Goal: Transaction & Acquisition: Register for event/course

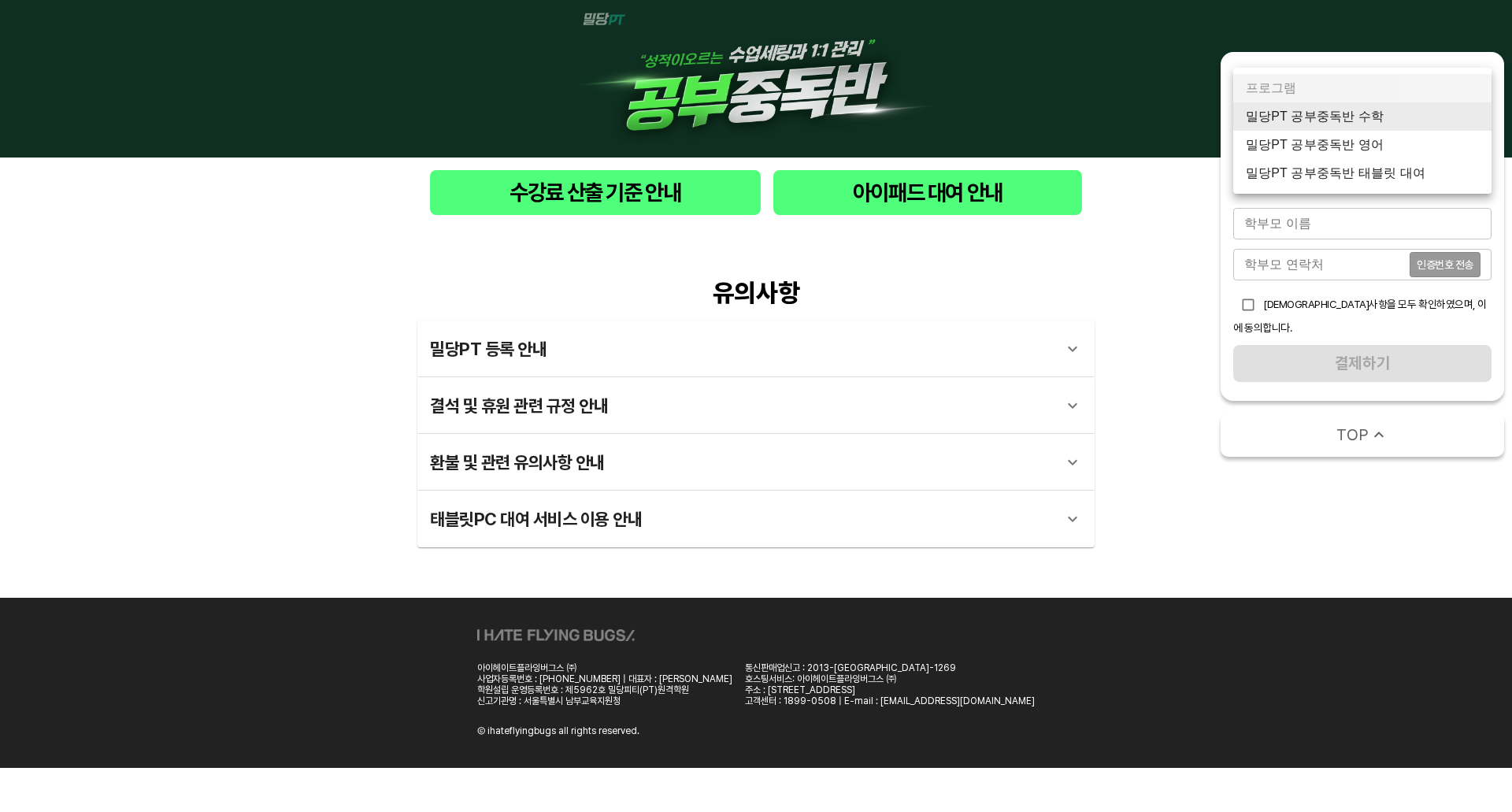
click at [1411, 110] on body "수강료 산출 기준 안내 아이패드 대여 안내 유의사항 밀당PT 등록 안내 1 - 1 . 신규등록 신규등록은 밀당PT 각 과목별 프로그램을 처음 …" at bounding box center [756, 384] width 1512 height 768
click at [1406, 129] on li "밀당PT 공부중독반 수학" at bounding box center [1362, 116] width 258 height 29
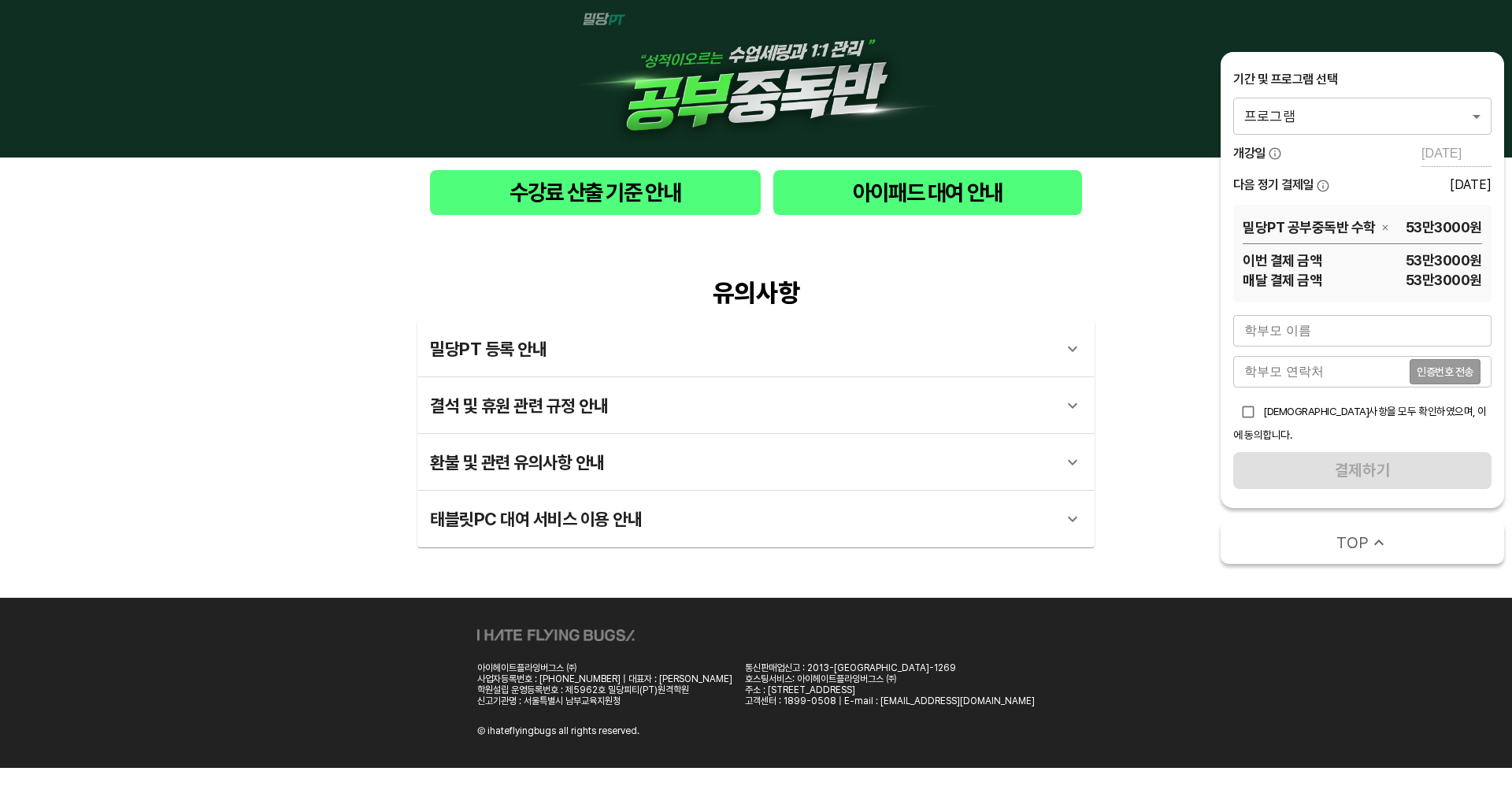
click at [1343, 415] on span "[DEMOGRAPHIC_DATA]사항을 모두 확인하였으며, 이에 동의합니다." at bounding box center [1360, 423] width 253 height 36
click at [1246, 412] on input "checkbox" at bounding box center [1248, 412] width 30 height 30
checkbox input "true"
click at [1321, 324] on input "text" at bounding box center [1362, 330] width 258 height 31
type input "유민지"
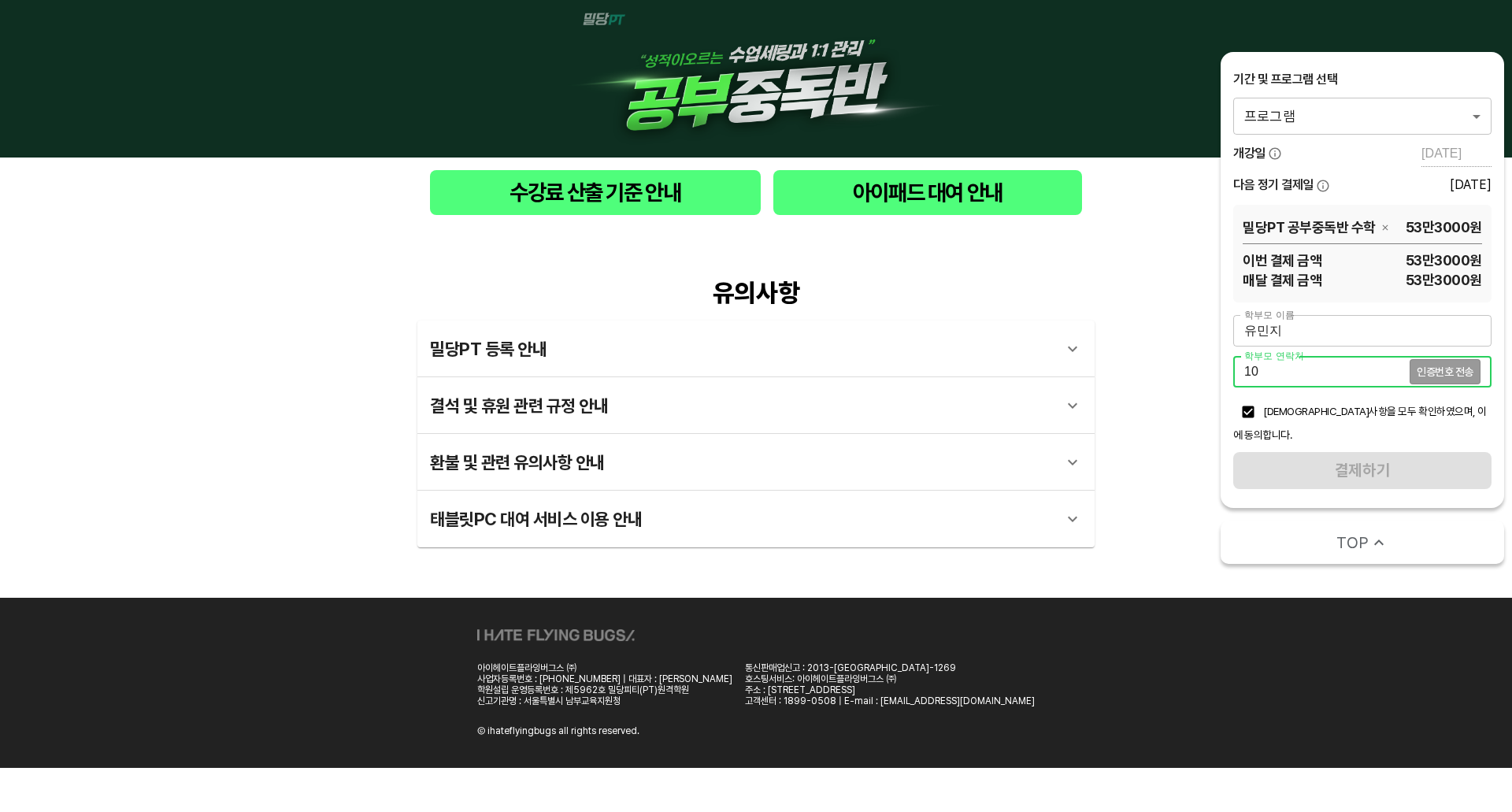
type input "1"
type input "01098292330"
click at [1437, 371] on span "인증번호 전송" at bounding box center [1445, 372] width 57 height 11
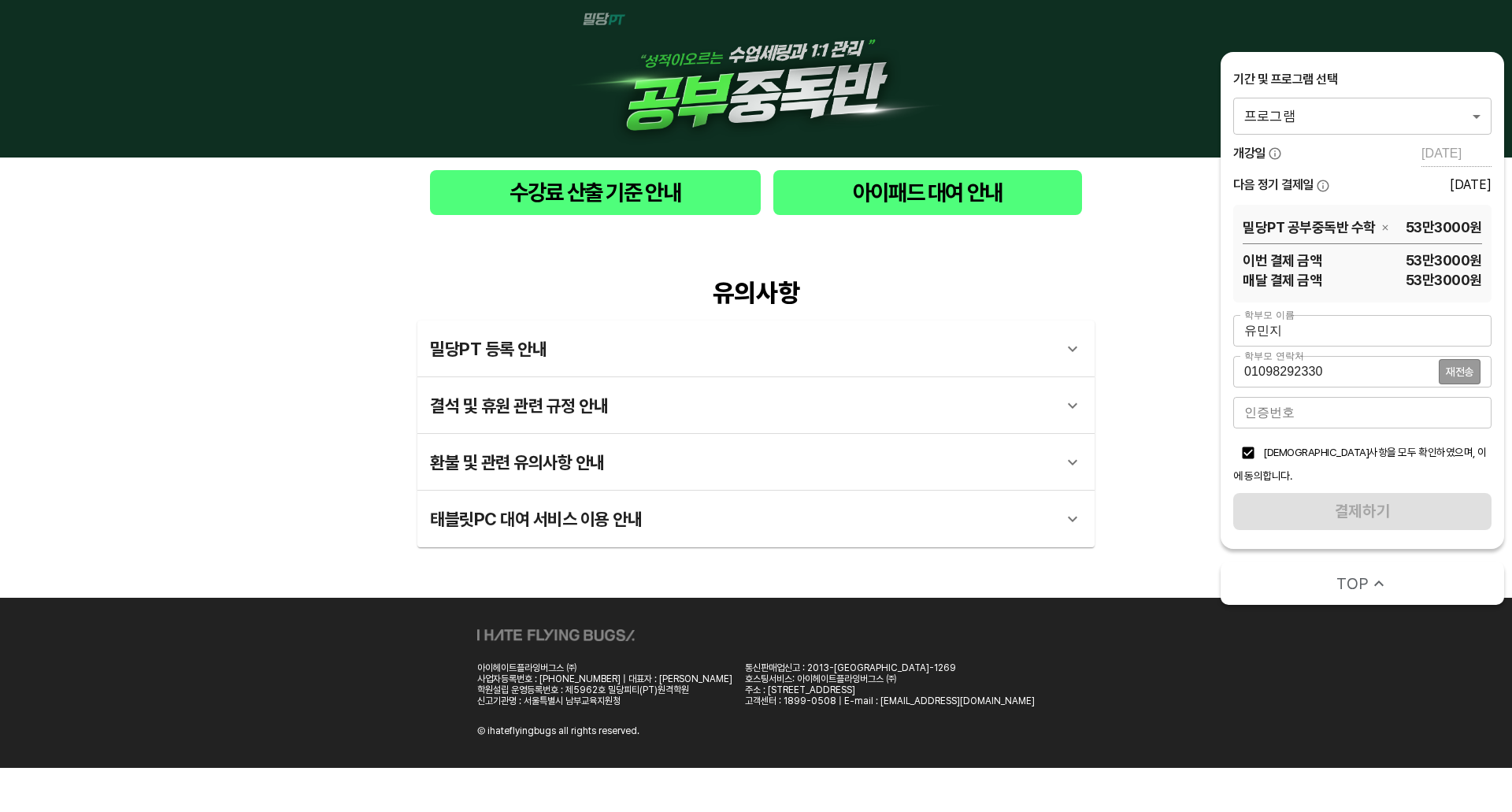
click at [1421, 408] on input "number" at bounding box center [1362, 412] width 258 height 31
click at [575, 356] on div "밀당PT 등록 안내" at bounding box center [742, 349] width 624 height 38
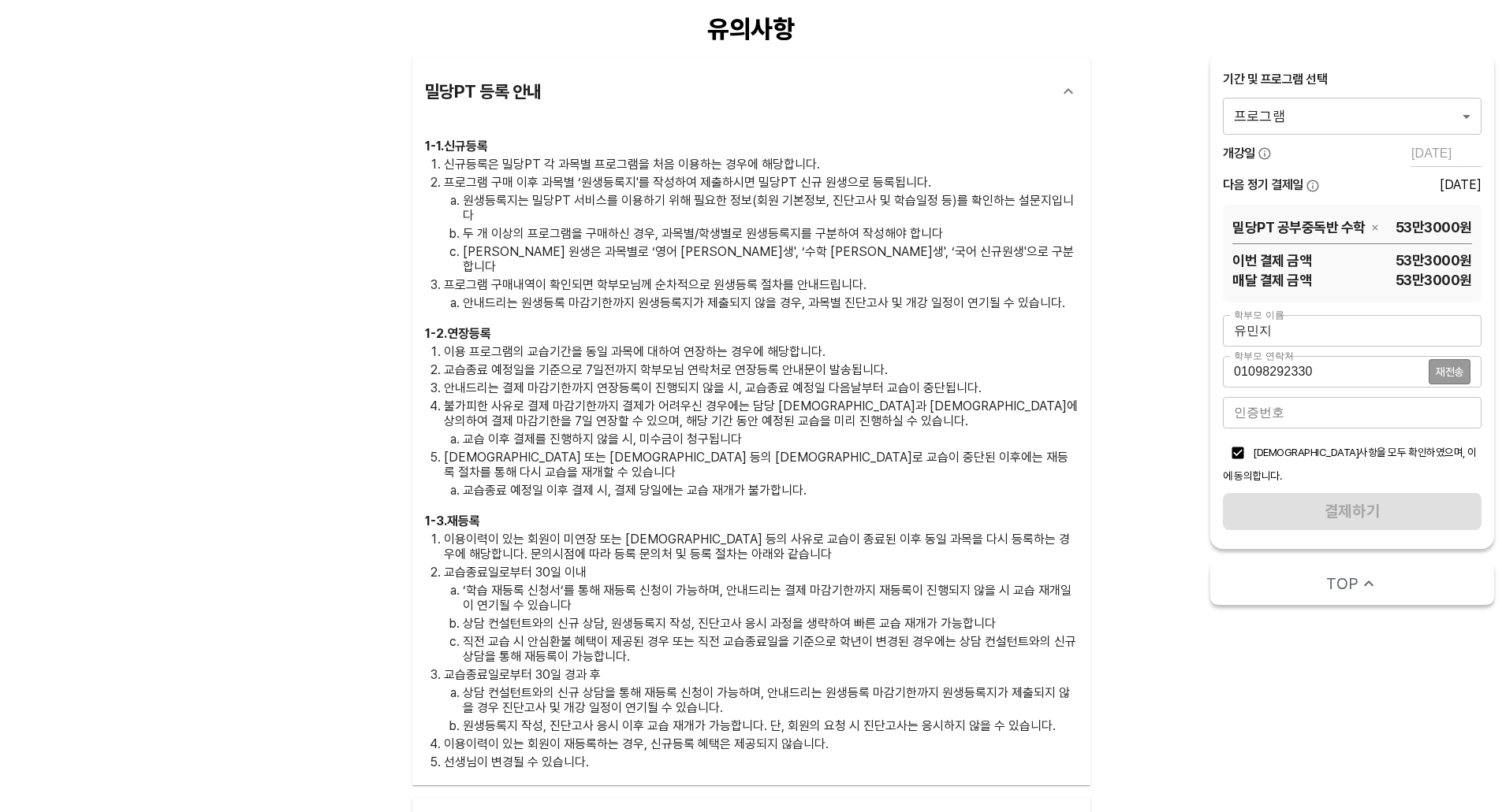
scroll to position [265, 0]
click at [1300, 415] on input "number" at bounding box center [1351, 412] width 259 height 31
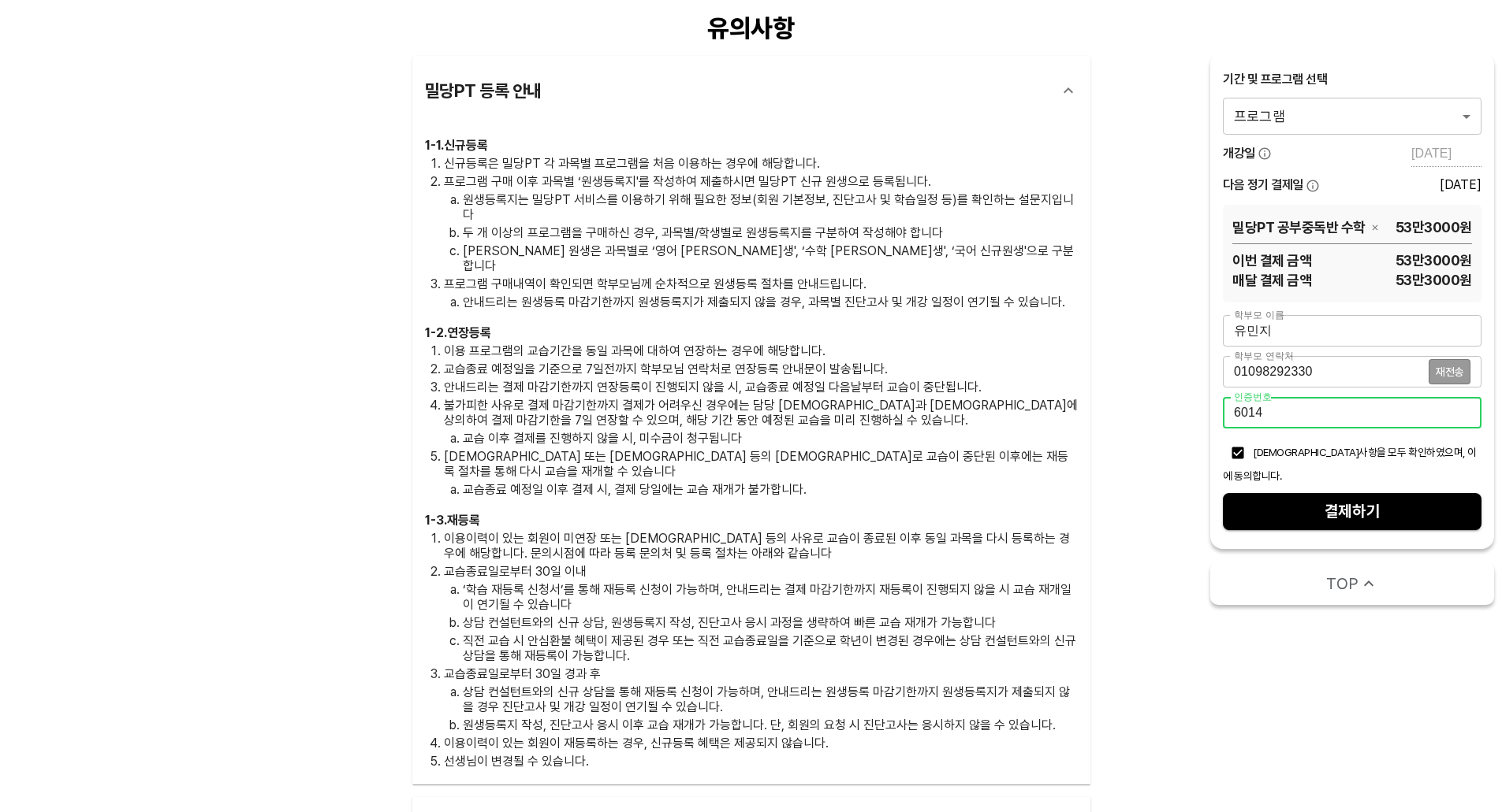
type input "6014"
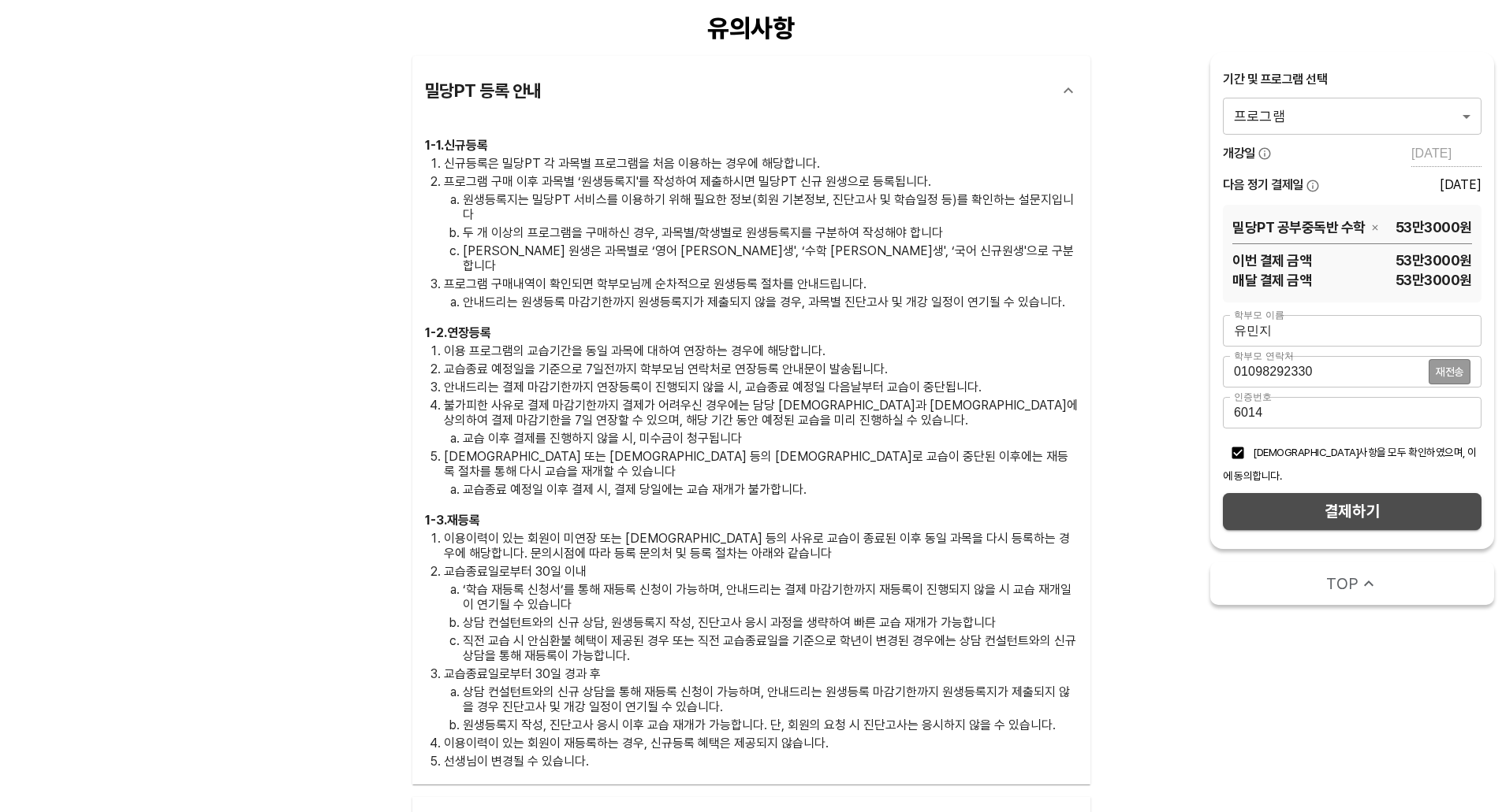
click at [1298, 493] on button "결제하기" at bounding box center [1351, 511] width 259 height 37
